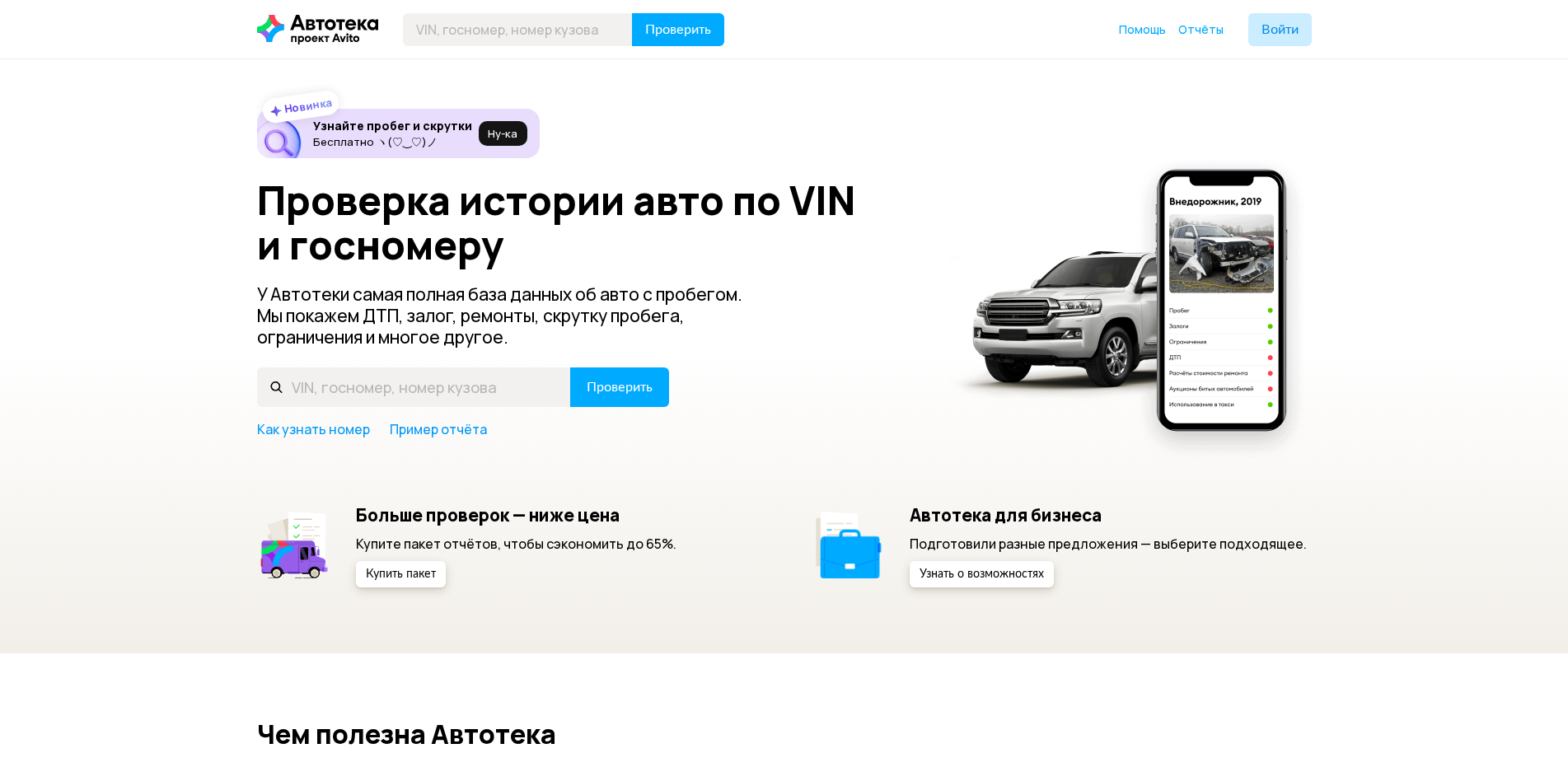
drag, startPoint x: 0, startPoint y: 0, endPoint x: 753, endPoint y: 95, distance: 759.0
click at [753, 95] on div "Новинка Узнайте пробег и скрутки Бесплатно ヽ(♡‿♡)ノ Ну‑ка Проверка истории авто …" at bounding box center [784, 356] width 1568 height 594
paste input "[US_VEHICLE_IDENTIFICATION_NUMBER]"
type input "[US_VEHICLE_IDENTIFICATION_NUMBER]"
click at [663, 32] on span "Проверить" at bounding box center [678, 30] width 66 height 13
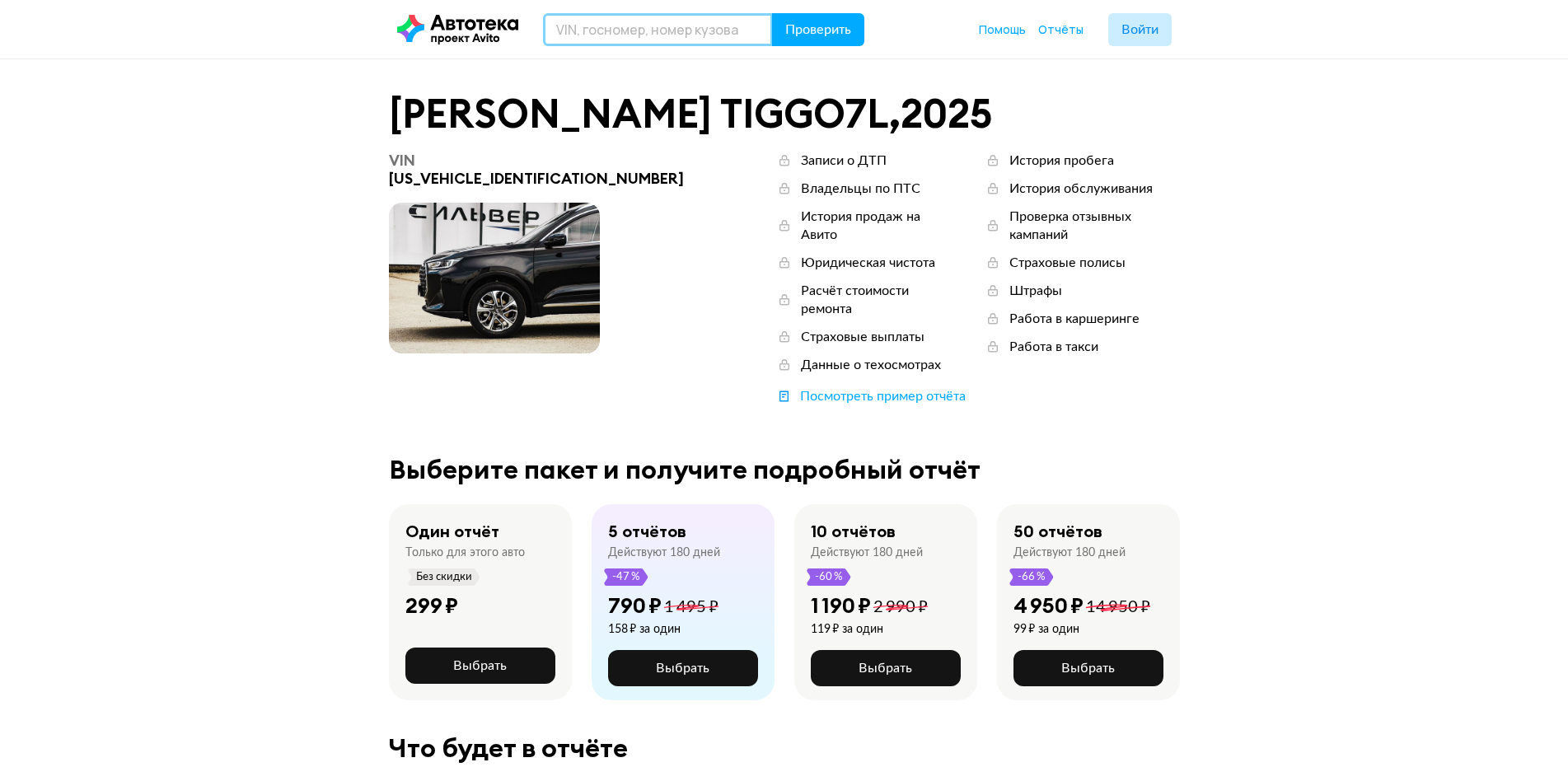
paste input "Е373КХ69"
type input "Е373КХ69"
click at [815, 36] on span "Проверить" at bounding box center [818, 30] width 66 height 13
